Goal: Find specific page/section: Find specific page/section

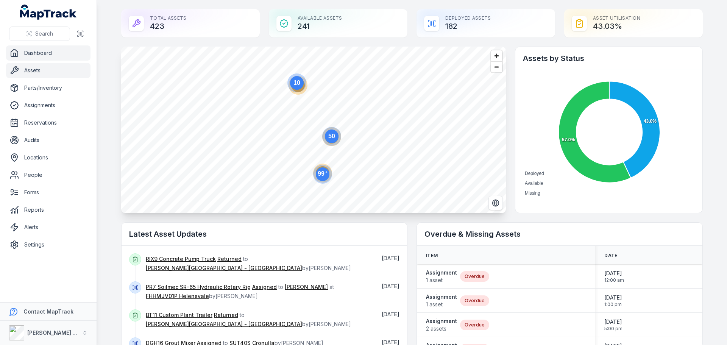
click at [39, 69] on link "Assets" at bounding box center [48, 70] width 84 height 15
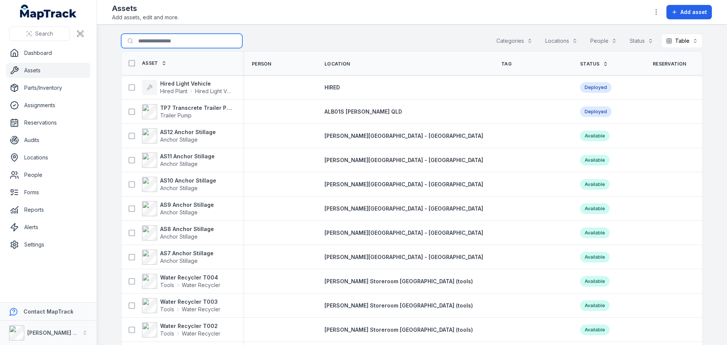
click at [163, 42] on input "Search for assets" at bounding box center [181, 41] width 121 height 14
type input "*"
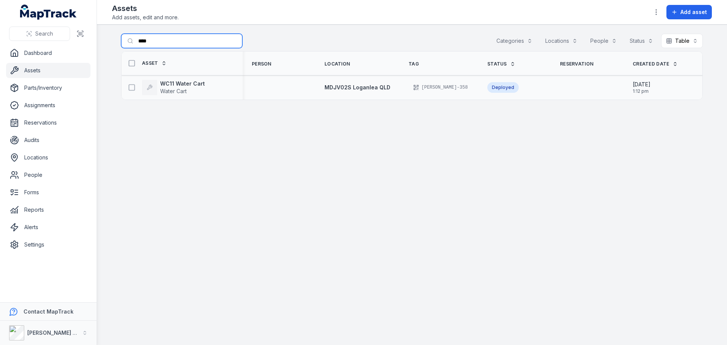
type input "****"
click at [206, 89] on div "WC11 Water Cart Water Cart" at bounding box center [179, 87] width 109 height 15
click at [181, 82] on strong "WC11 Water Cart" at bounding box center [182, 84] width 45 height 8
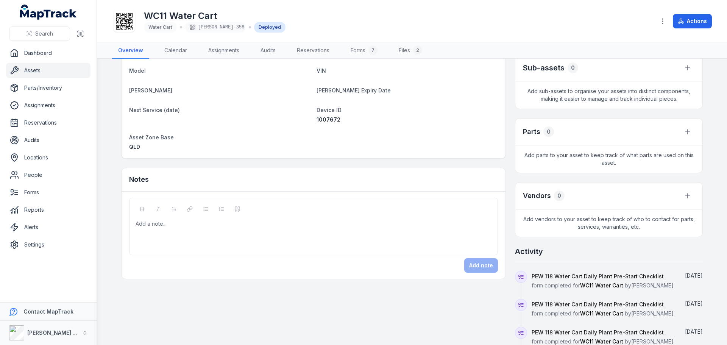
scroll to position [114, 0]
